Goal: Communication & Community: Participate in discussion

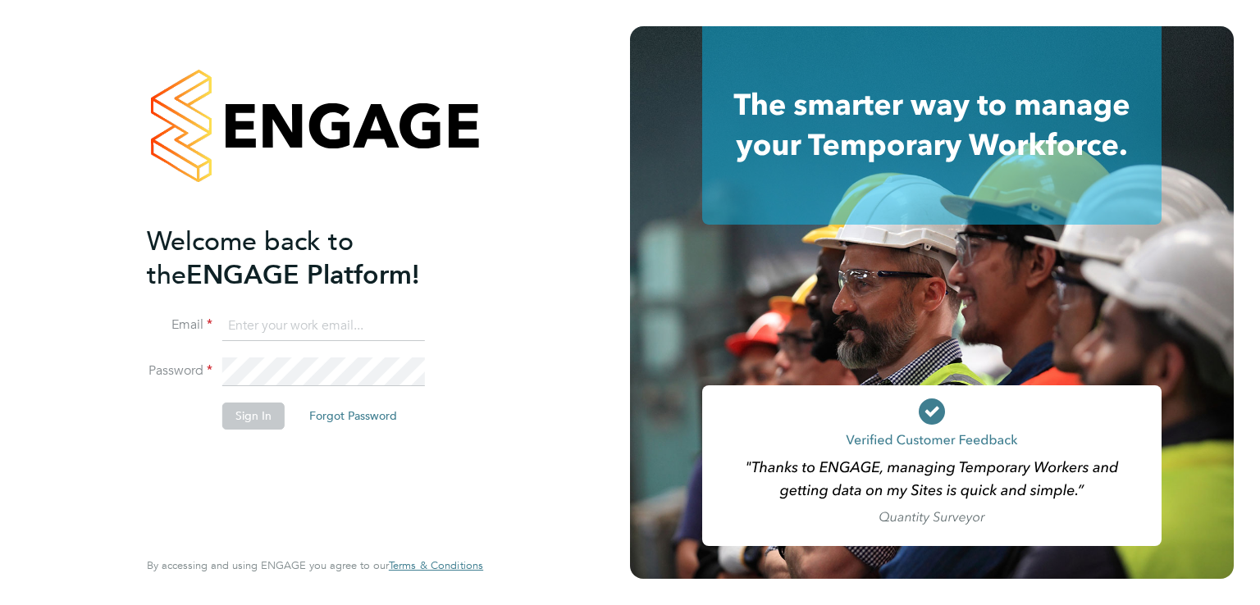
type input "[EMAIL_ADDRESS][PERSON_NAME][DOMAIN_NAME]"
click at [259, 408] on button "Sign In" at bounding box center [253, 416] width 62 height 26
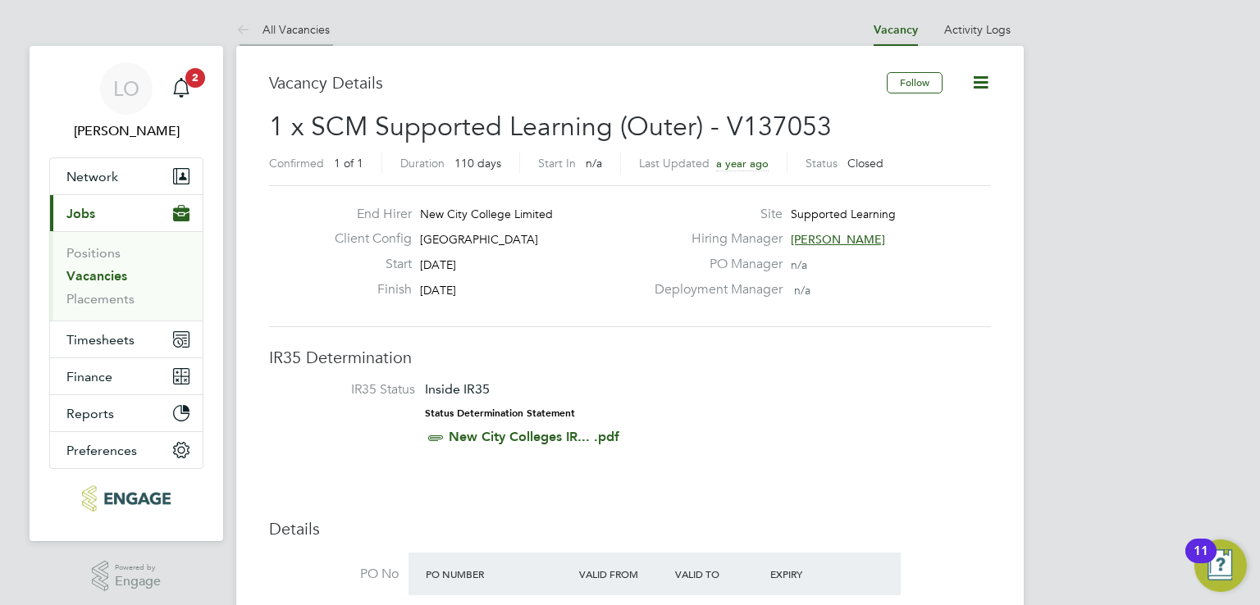
click at [305, 20] on li "All Vacancies" at bounding box center [282, 29] width 93 height 33
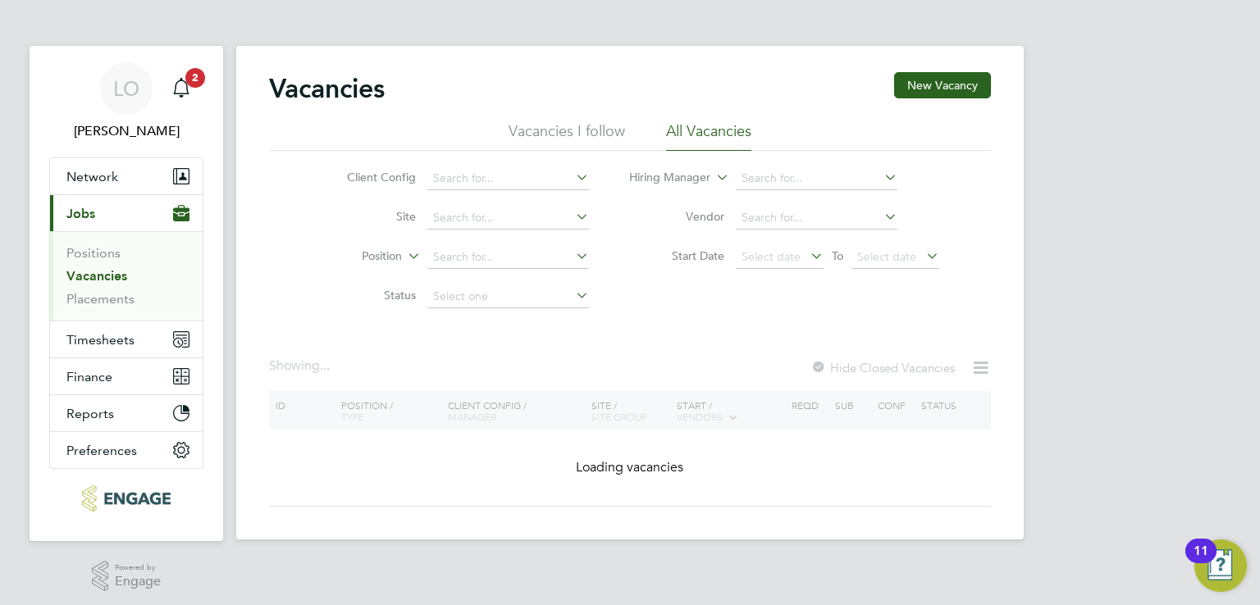
click at [317, 86] on h2 "Vacancies" at bounding box center [327, 88] width 116 height 33
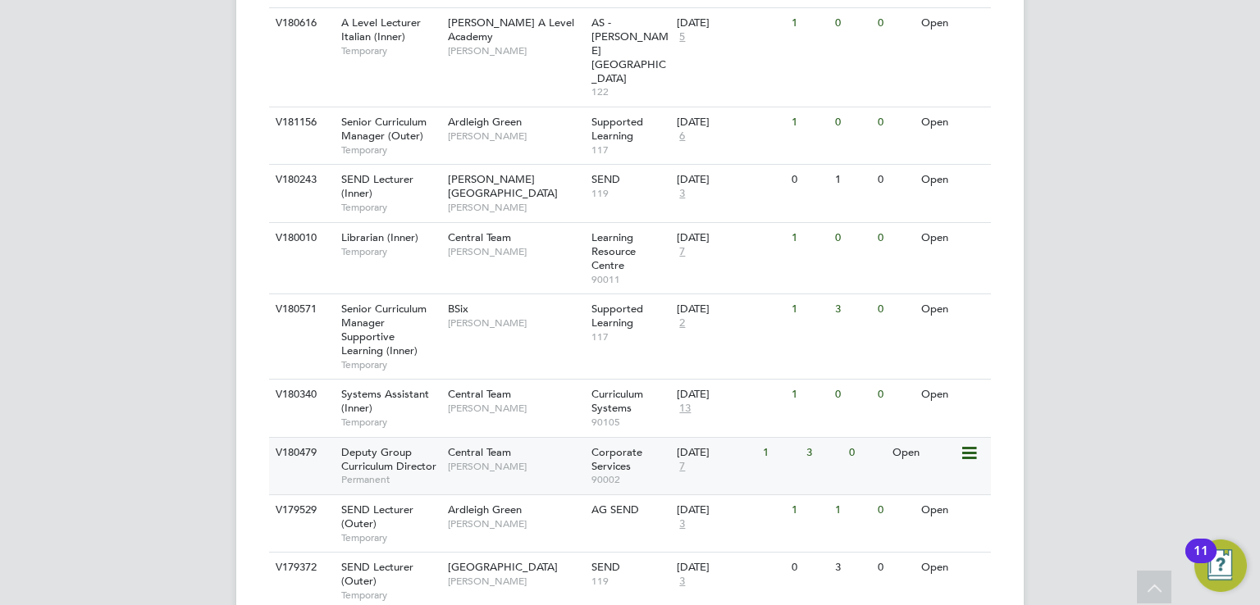
scroll to position [1235, 0]
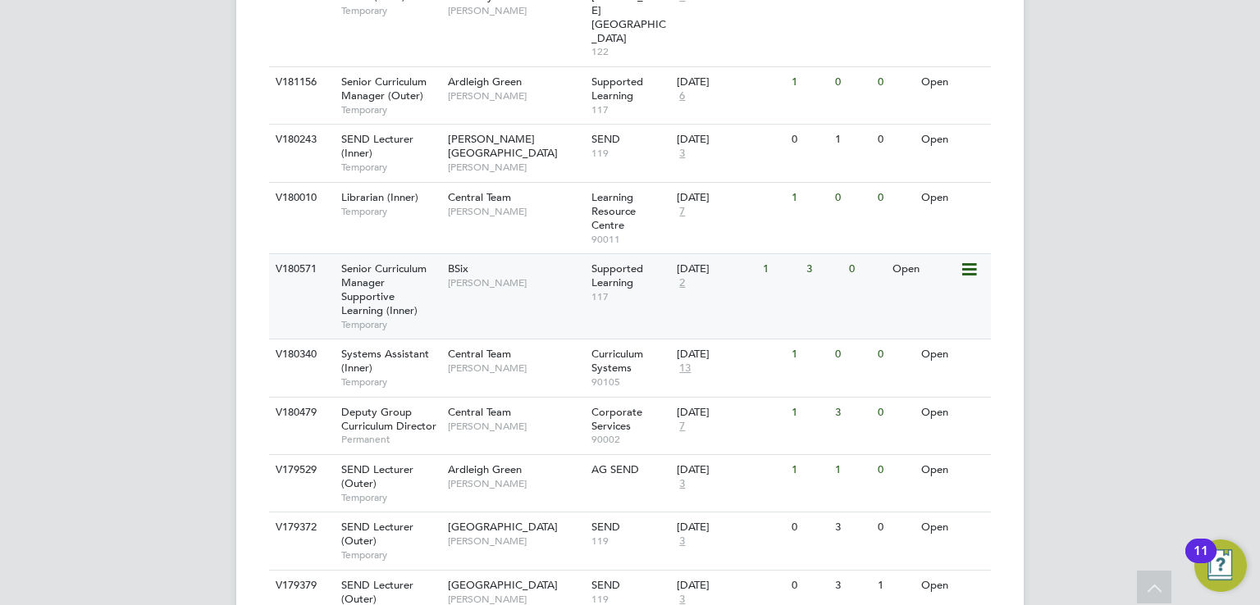
click at [765, 254] on div "1" at bounding box center [780, 269] width 43 height 30
click at [419, 405] on span "Deputy Group Curriculum Director" at bounding box center [388, 419] width 95 height 28
click at [394, 405] on span "Deputy Group Curriculum Director" at bounding box center [388, 419] width 95 height 28
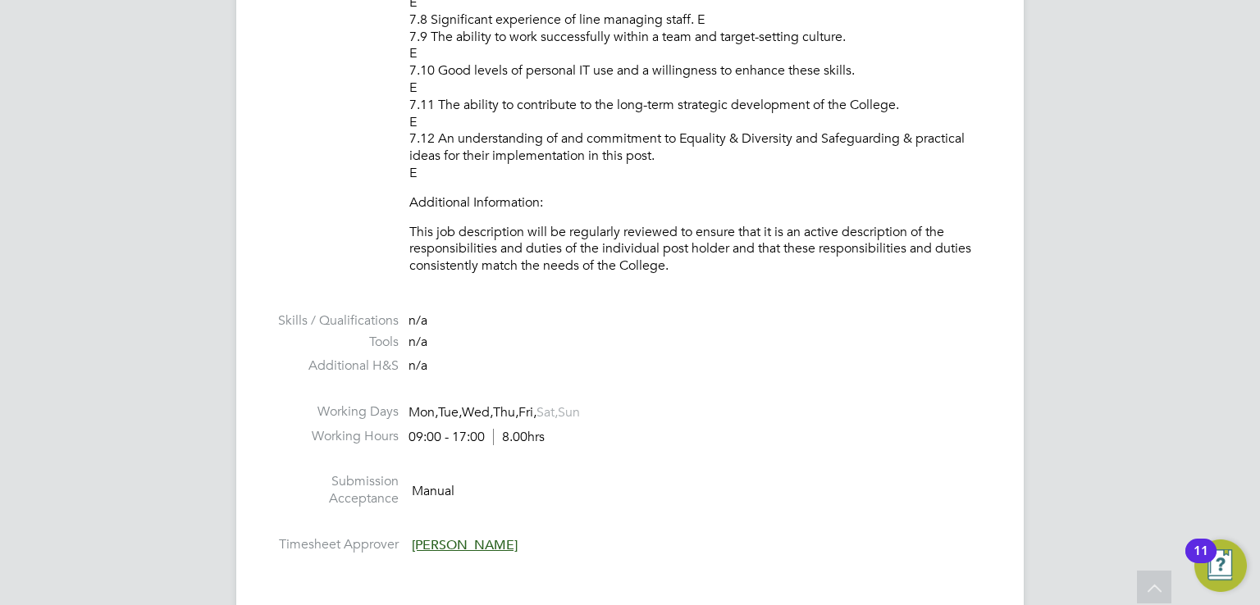
scroll to position [3936, 0]
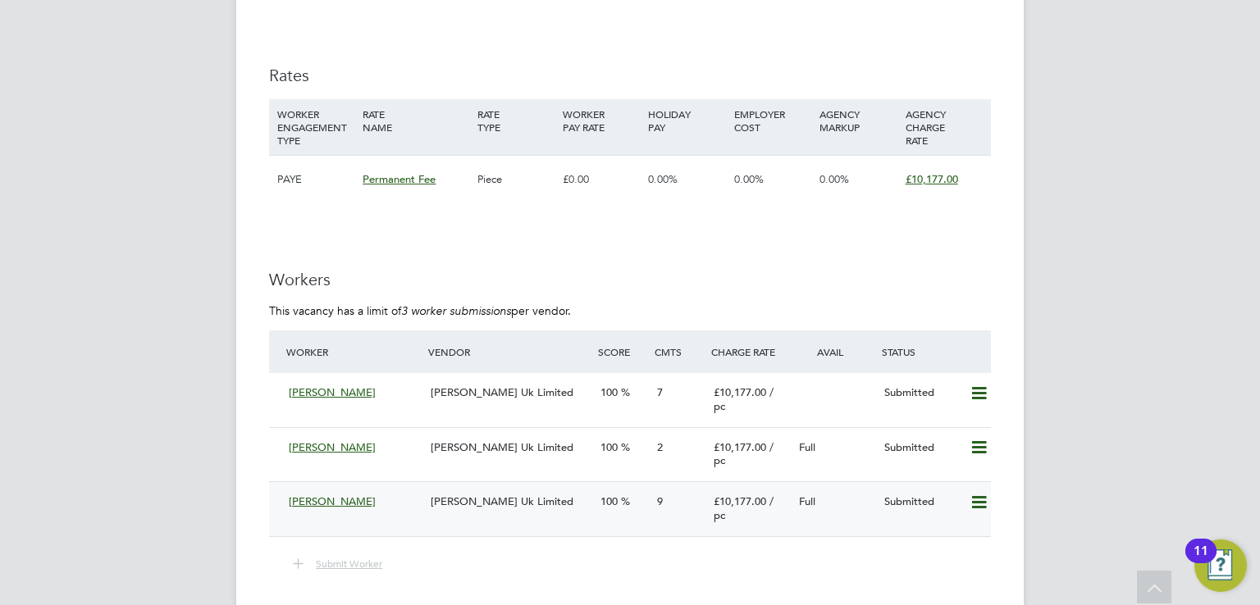
click at [533, 516] on div "[PERSON_NAME] Uk Limited" at bounding box center [509, 502] width 170 height 27
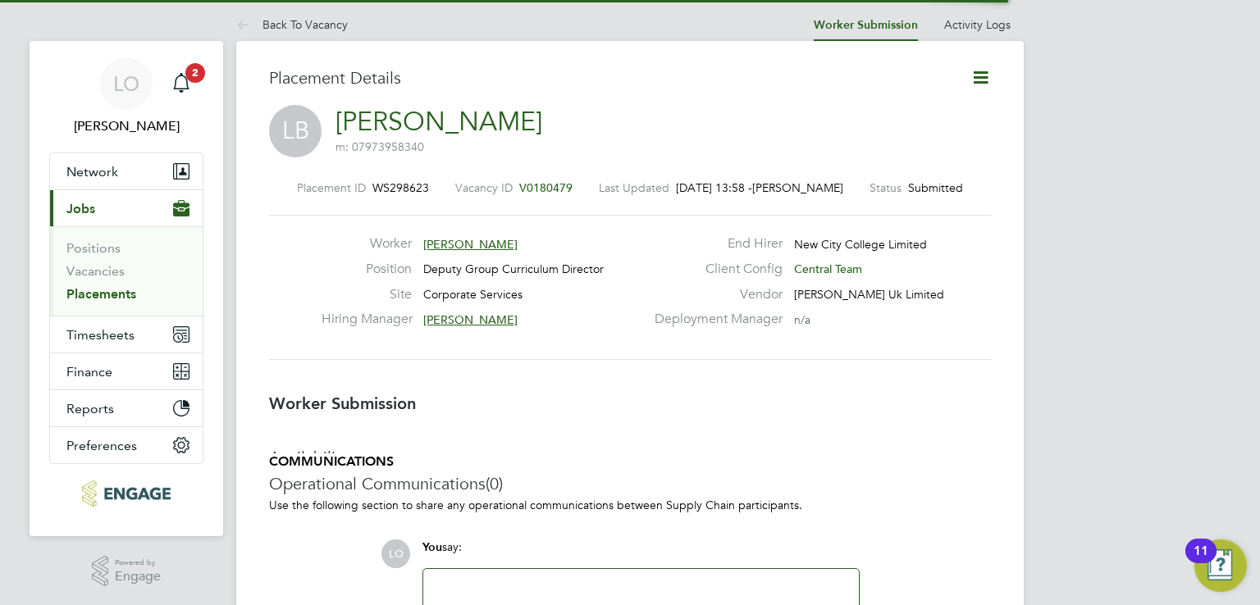
scroll to position [7, 8]
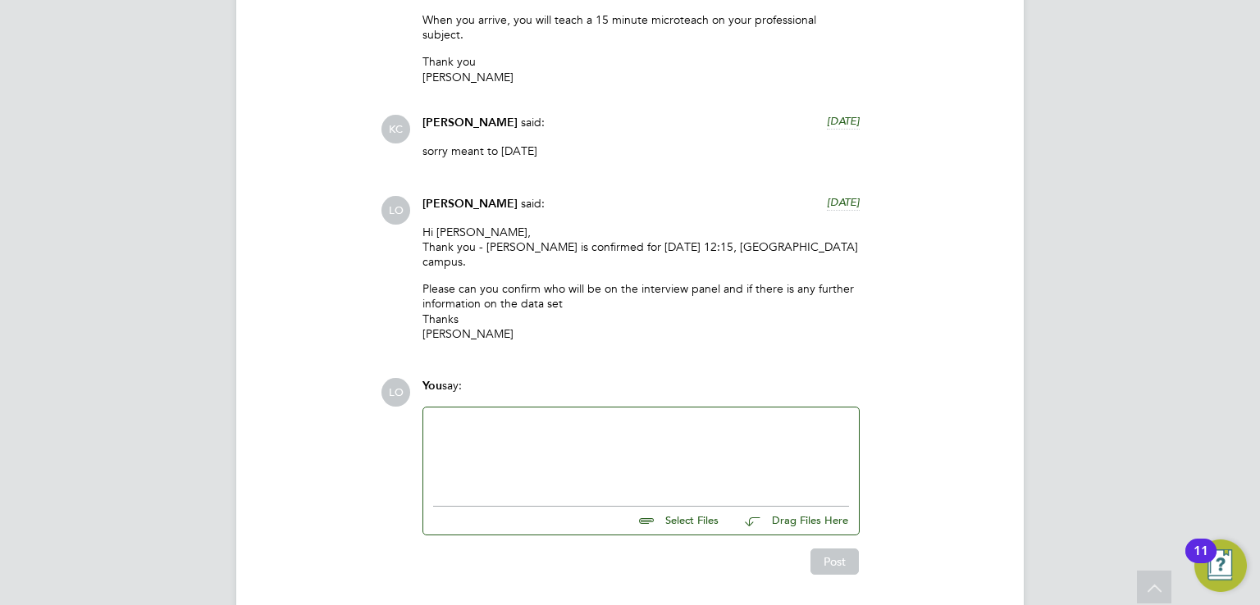
drag, startPoint x: 430, startPoint y: 191, endPoint x: 568, endPoint y: 260, distance: 154.8
click at [568, 260] on div "Hi Kerry, Thank you - Lee bird is confirmed for Friday 3rd October at 12:15, Ra…" at bounding box center [640, 289] width 437 height 129
click at [568, 281] on p "Please can you confirm who will be on the interview panel and if there is any f…" at bounding box center [640, 311] width 437 height 60
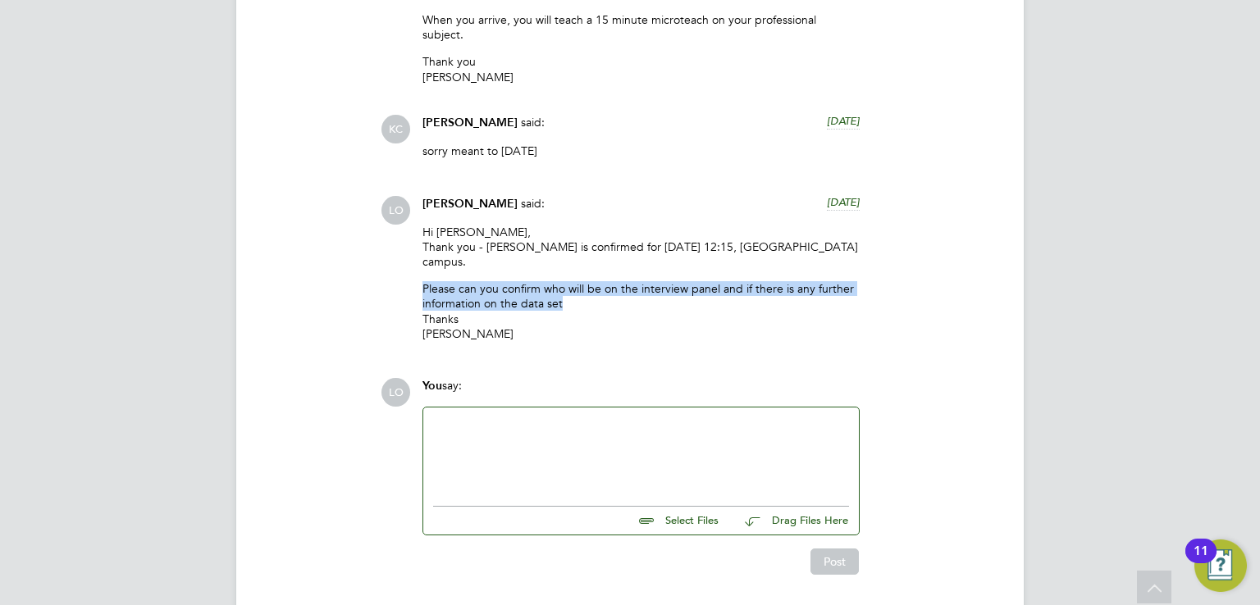
drag, startPoint x: 422, startPoint y: 231, endPoint x: 575, endPoint y: 250, distance: 154.5
click at [575, 281] on p "Please can you confirm who will be on the interview panel and if there is any f…" at bounding box center [640, 311] width 437 height 60
copy p "Please can you confirm who will be on the interview panel and if there is any f…"
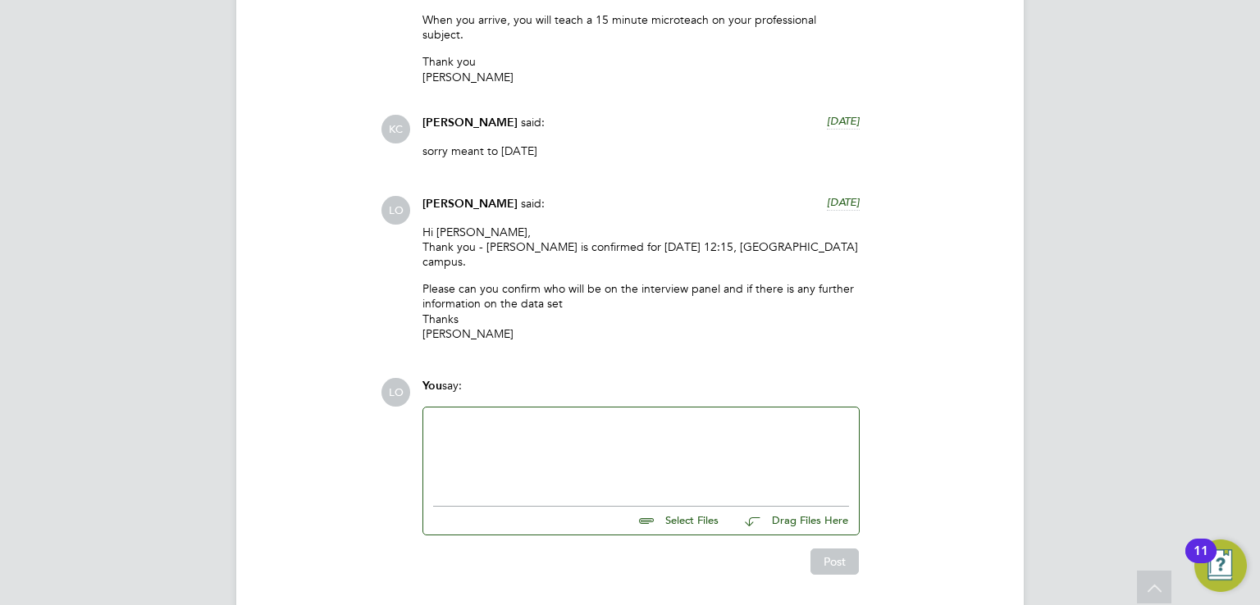
click at [526, 417] on div at bounding box center [641, 452] width 416 height 71
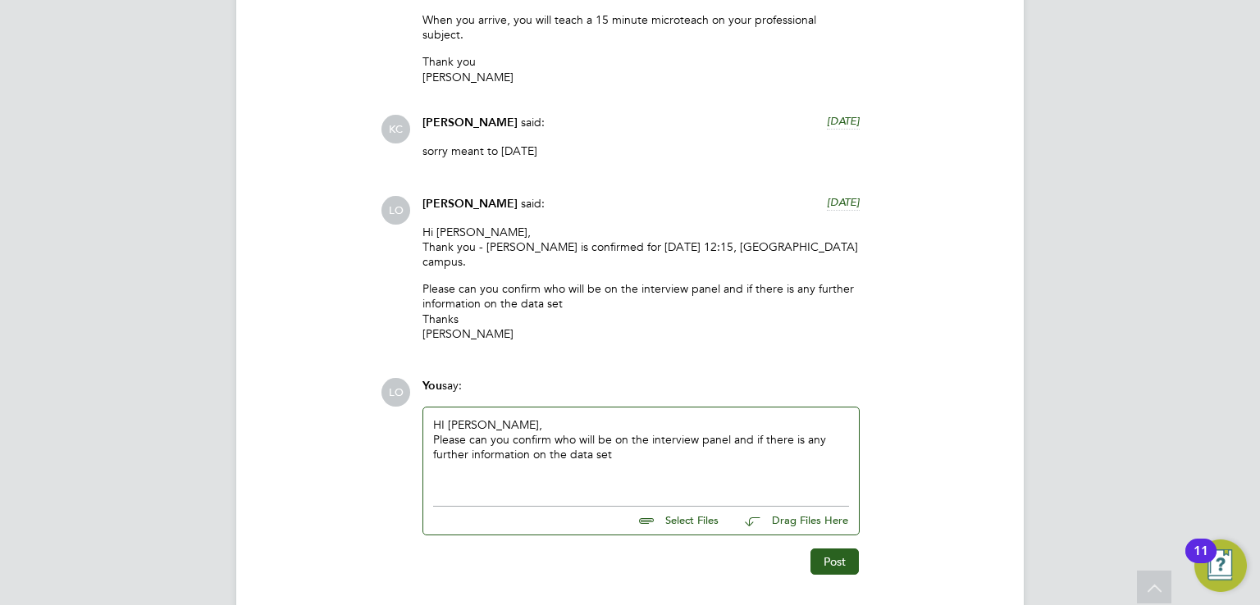
click at [728, 432] on div "Please can you confirm who will be on the interview panel and if there is any f…" at bounding box center [641, 447] width 416 height 30
click at [718, 432] on div "Please can you confirm who will be on the interview panel this Friday and if th…" at bounding box center [641, 447] width 416 height 30
click at [829, 553] on button "Post" at bounding box center [834, 566] width 48 height 26
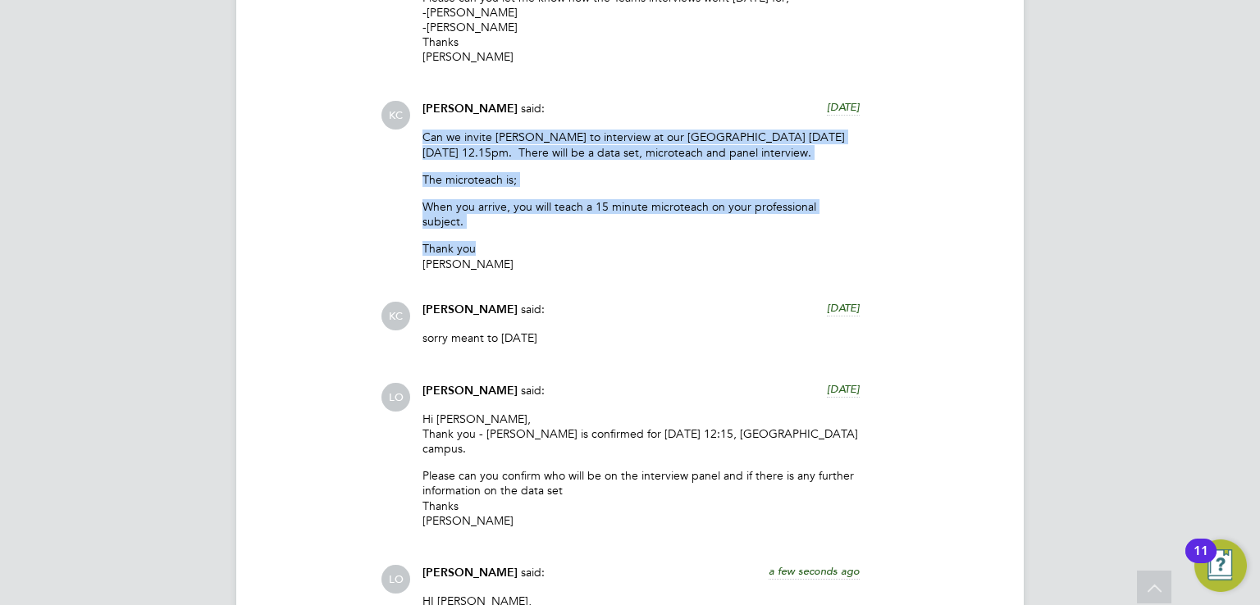
drag, startPoint x: 418, startPoint y: 102, endPoint x: 930, endPoint y: 192, distance: 519.6
click at [930, 192] on div "KC Kerry Cattle said: 4 days ago Can we invite Lee to interview at our Rainham …" at bounding box center [685, 189] width 610 height 176
copy div "Can we invite Lee to interview at our Rainham Campus on Friday 4th October 2025…"
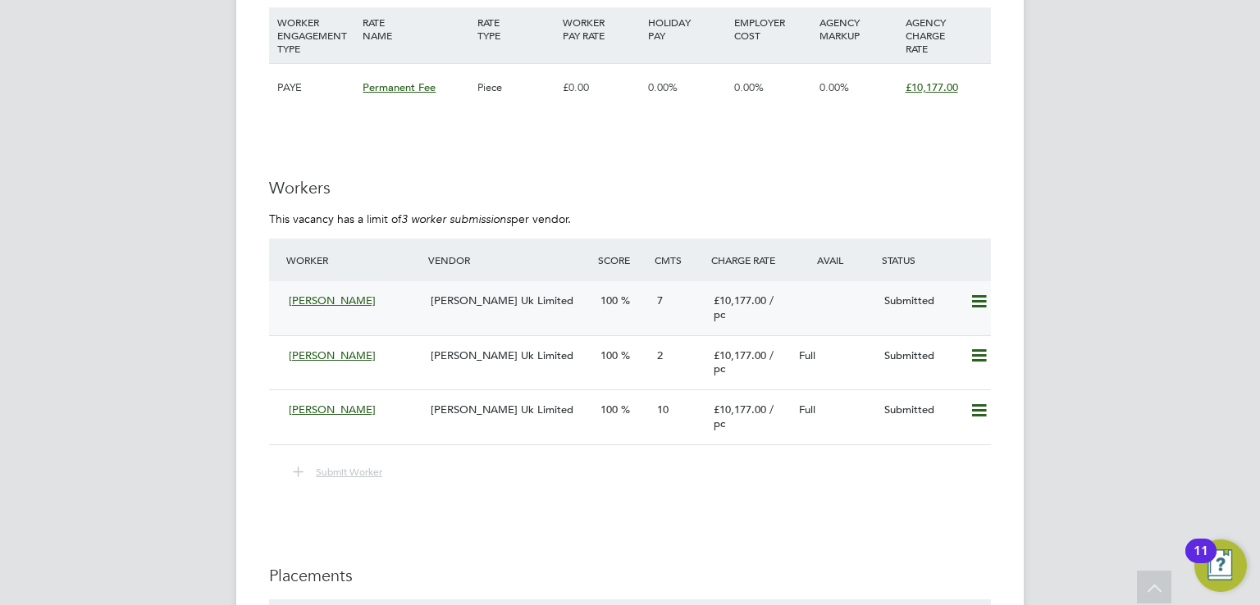
click at [463, 308] on span "[PERSON_NAME] Uk Limited" at bounding box center [502, 301] width 143 height 14
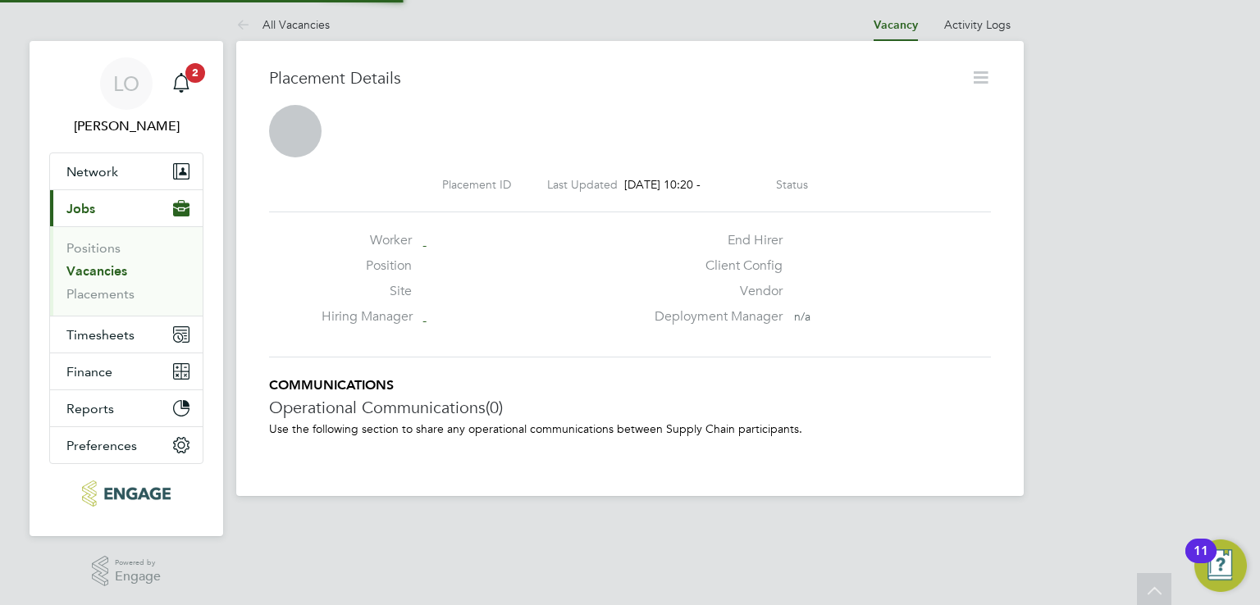
scroll to position [7, 8]
